Goal: Communication & Community: Participate in discussion

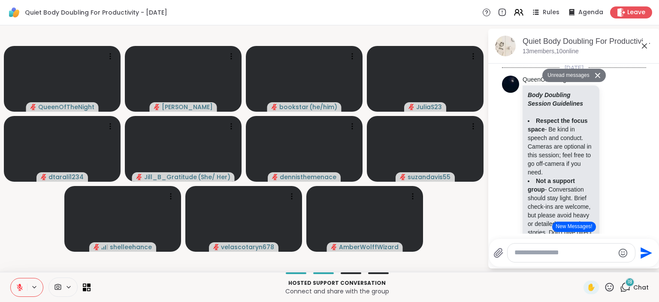
scroll to position [1685, 0]
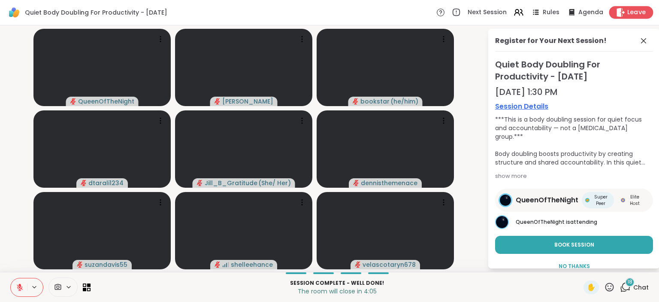
click at [636, 10] on span "Leave" at bounding box center [636, 12] width 19 height 9
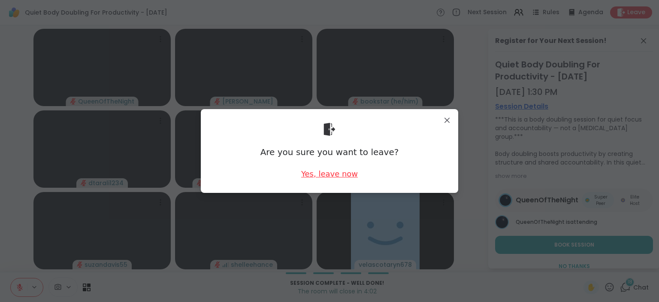
click at [334, 176] on div "Yes, leave now" at bounding box center [329, 173] width 57 height 11
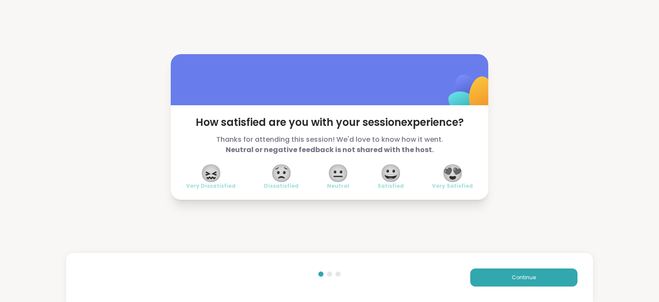
click at [445, 179] on span "😍" at bounding box center [452, 172] width 21 height 15
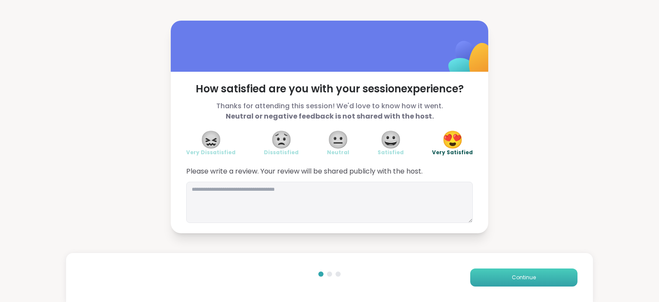
click at [490, 274] on button "Continue" at bounding box center [523, 277] width 107 height 18
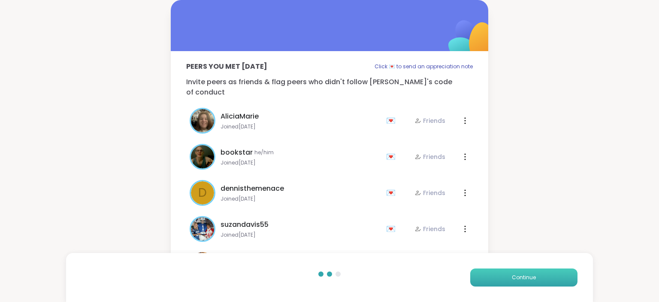
click at [490, 274] on button "Continue" at bounding box center [523, 277] width 107 height 18
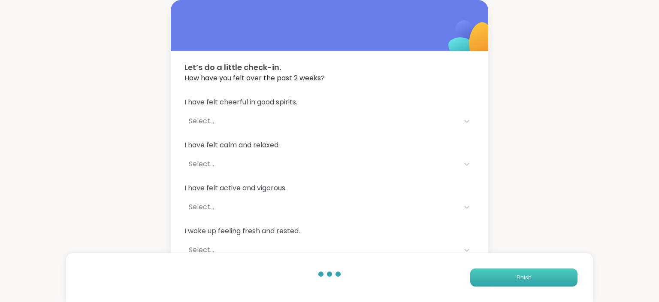
click at [490, 274] on button "Finish" at bounding box center [523, 277] width 107 height 18
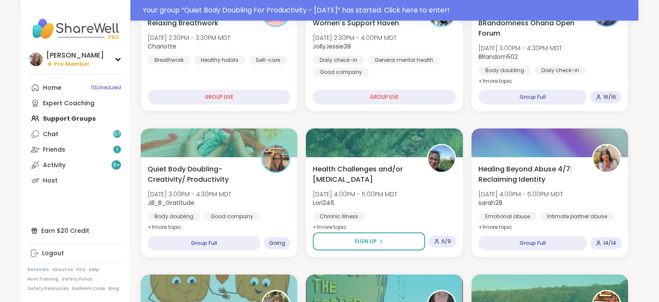
scroll to position [317, 0]
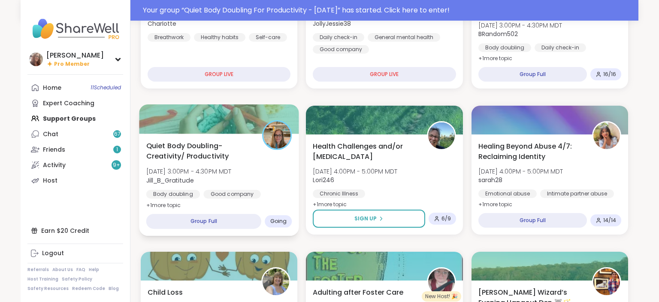
click at [294, 193] on div "Quiet Body Doubling- Creativity/ Productivity [DATE] 3:00PM - 4:30PM MDT Jill_B…" at bounding box center [219, 184] width 160 height 102
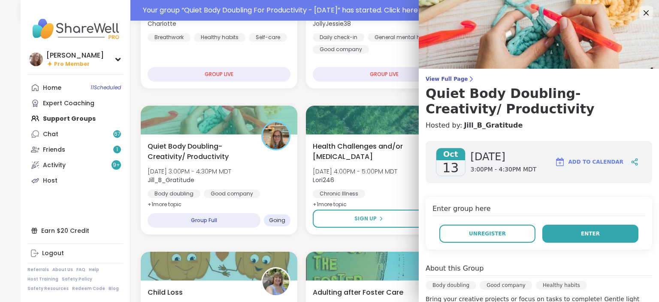
click at [597, 239] on button "Enter" at bounding box center [591, 233] width 96 height 18
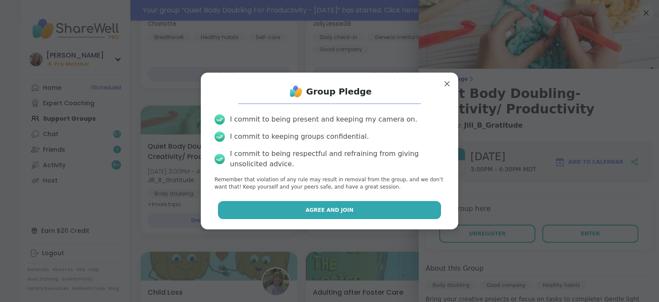
click at [412, 209] on button "Agree and Join" at bounding box center [330, 210] width 224 height 18
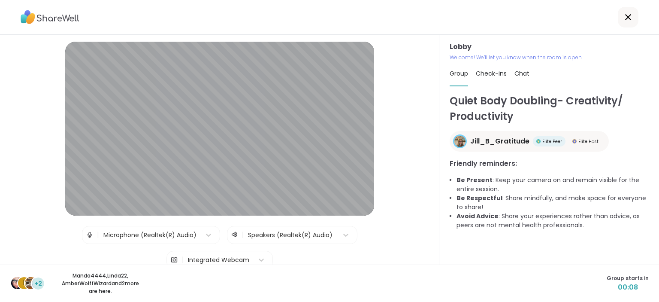
click at [600, 263] on div "Quiet Body Doubling- Creativity/ Productivity Jill_B_Gratitude Elite Peer Elite…" at bounding box center [549, 178] width 199 height 171
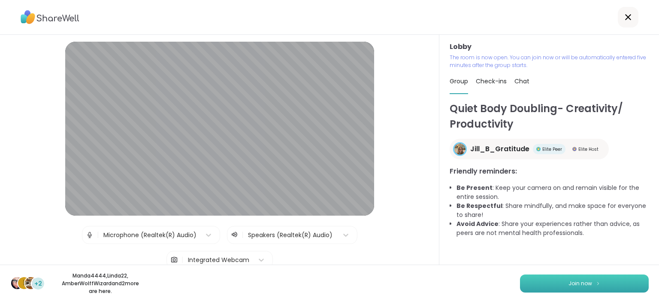
click at [615, 283] on button "Join now" at bounding box center [584, 283] width 129 height 18
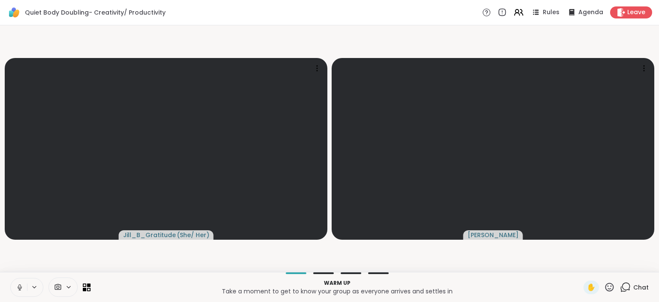
click at [23, 282] on button at bounding box center [19, 287] width 16 height 18
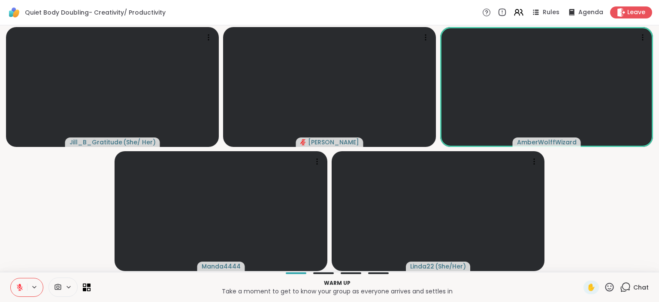
click at [15, 283] on button at bounding box center [19, 287] width 16 height 18
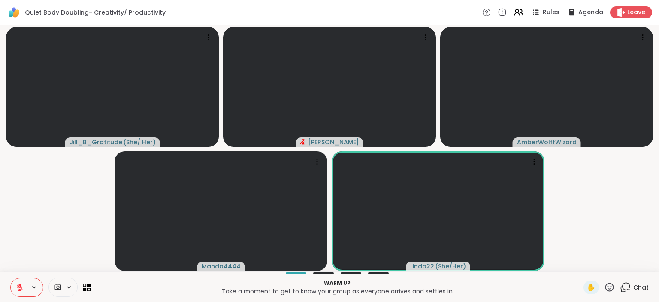
click at [15, 285] on button at bounding box center [19, 287] width 16 height 18
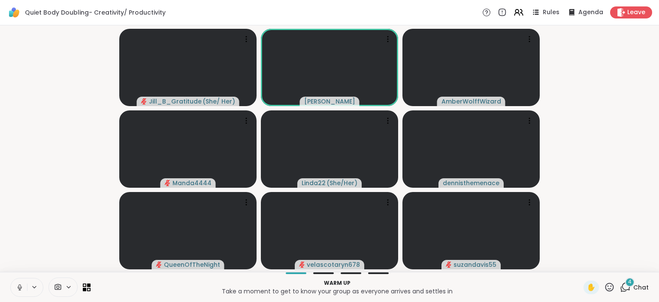
click at [19, 282] on button at bounding box center [19, 287] width 16 height 18
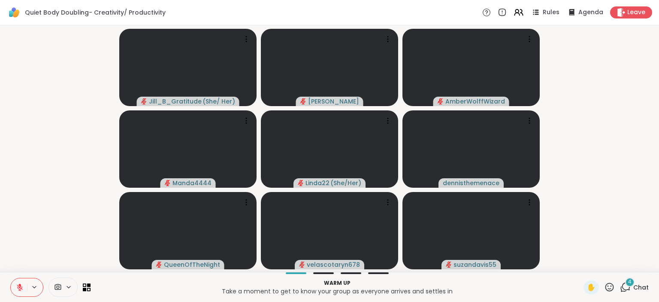
drag, startPoint x: 19, startPoint y: 282, endPoint x: 15, endPoint y: 284, distance: 4.6
click at [15, 284] on button at bounding box center [19, 287] width 16 height 18
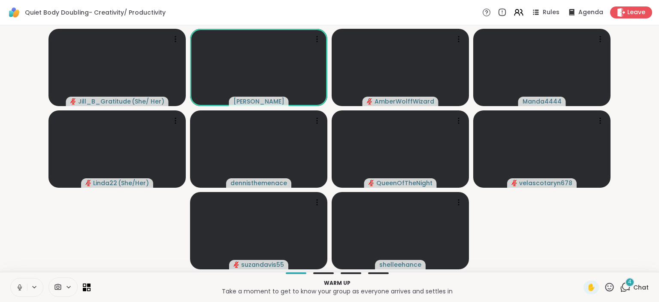
click at [19, 288] on icon at bounding box center [20, 287] width 8 height 8
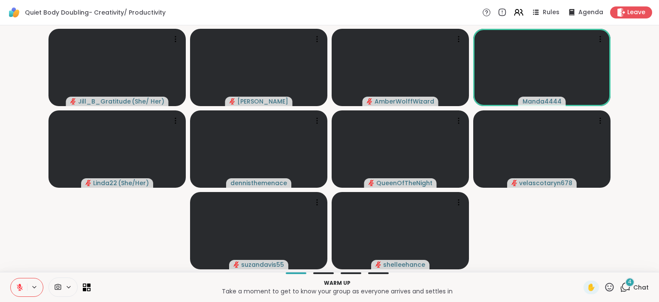
click at [19, 289] on icon at bounding box center [20, 287] width 6 height 6
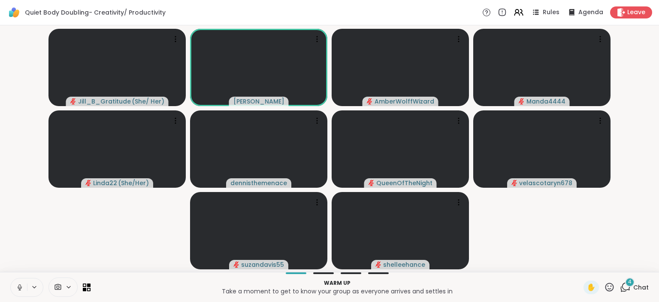
click at [19, 290] on icon at bounding box center [20, 287] width 8 height 8
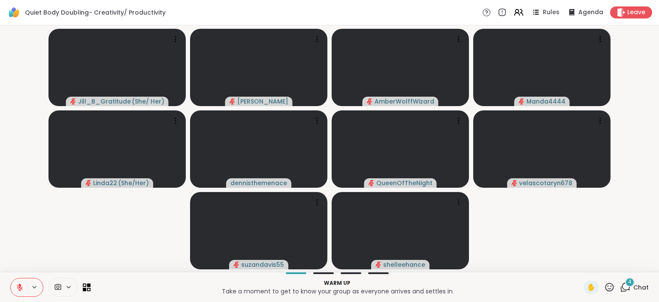
click at [19, 290] on icon at bounding box center [20, 287] width 6 height 6
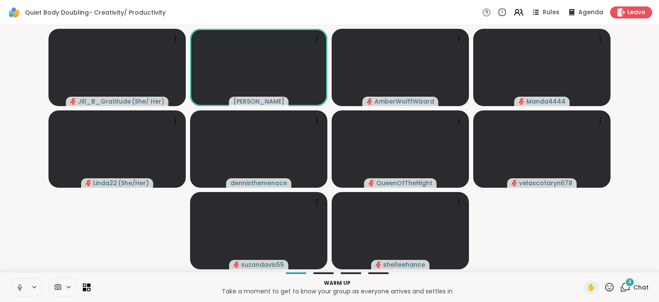
click at [19, 290] on icon at bounding box center [20, 287] width 8 height 8
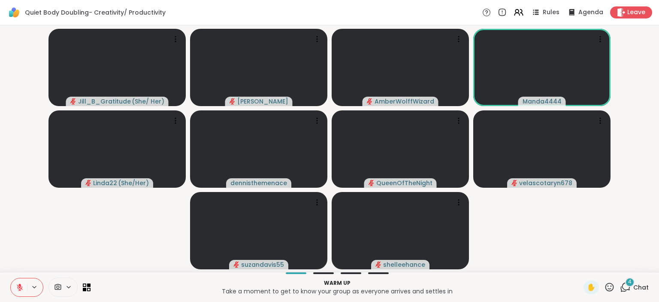
click at [19, 290] on icon at bounding box center [20, 287] width 6 height 6
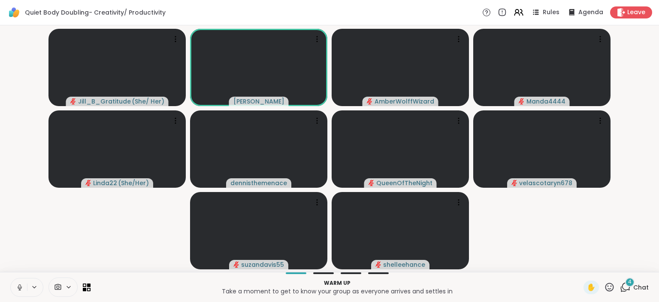
click at [19, 290] on icon at bounding box center [20, 287] width 8 height 8
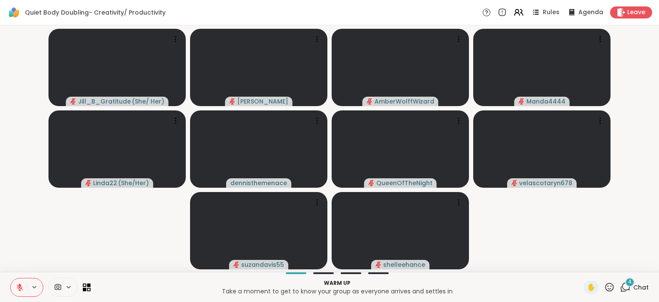
click at [19, 290] on icon at bounding box center [20, 287] width 6 height 6
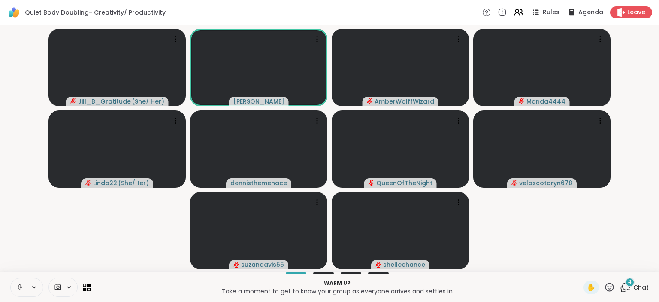
click at [19, 290] on icon at bounding box center [20, 287] width 8 height 8
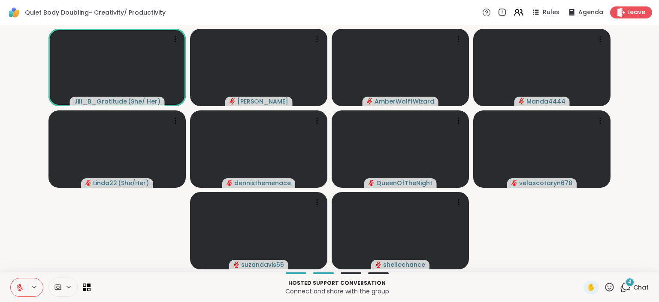
click at [19, 290] on icon at bounding box center [20, 287] width 8 height 8
click at [21, 284] on icon at bounding box center [20, 287] width 8 height 8
